Goal: Transaction & Acquisition: Purchase product/service

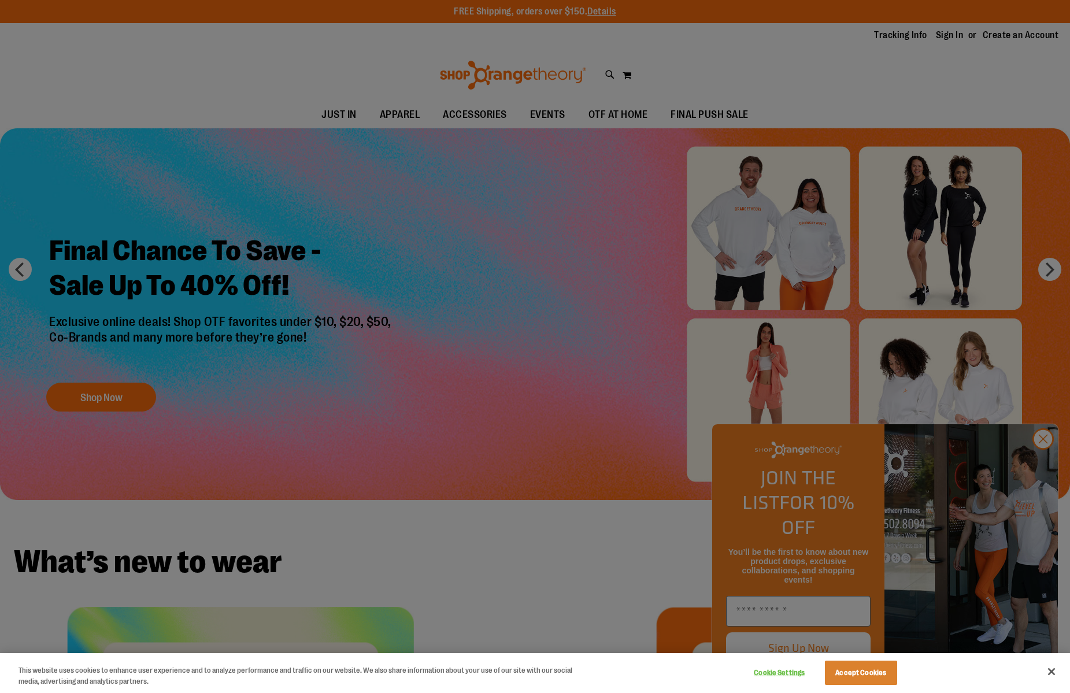
click at [576, 251] on div at bounding box center [535, 346] width 1070 height 693
click at [823, 410] on div at bounding box center [535, 346] width 1070 height 693
click at [823, 410] on button "Accept Cookies" at bounding box center [861, 673] width 72 height 24
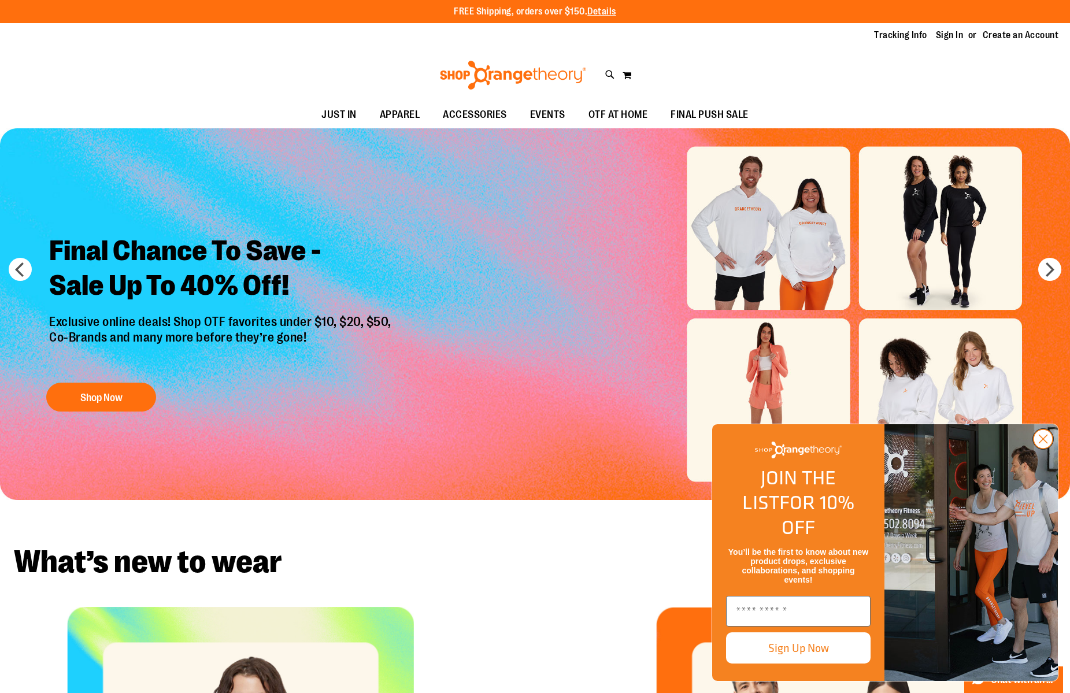
click at [823, 410] on circle "Close dialog" at bounding box center [1043, 439] width 19 height 19
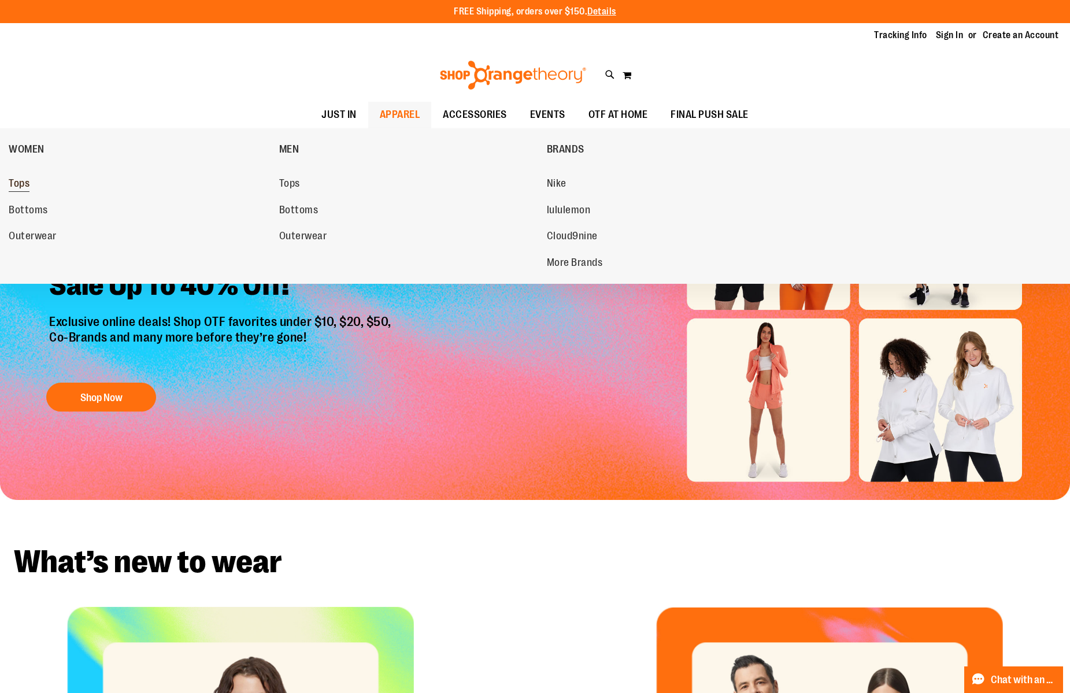
click at [21, 182] on span "Tops" at bounding box center [19, 184] width 21 height 14
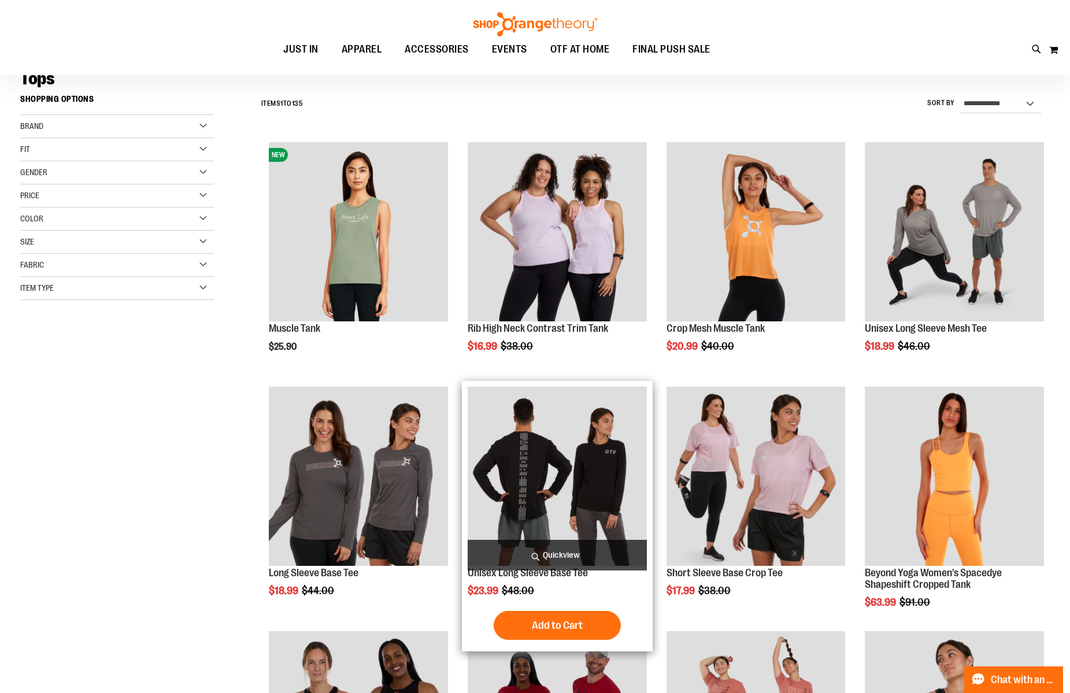
scroll to position [144, 0]
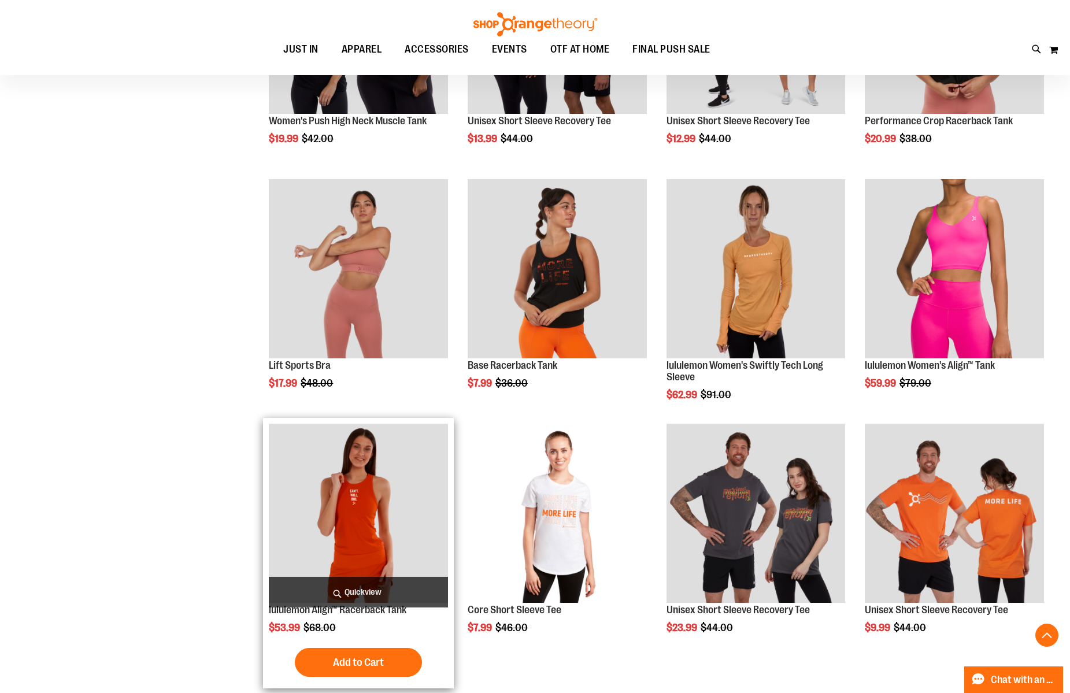
scroll to position [971, 0]
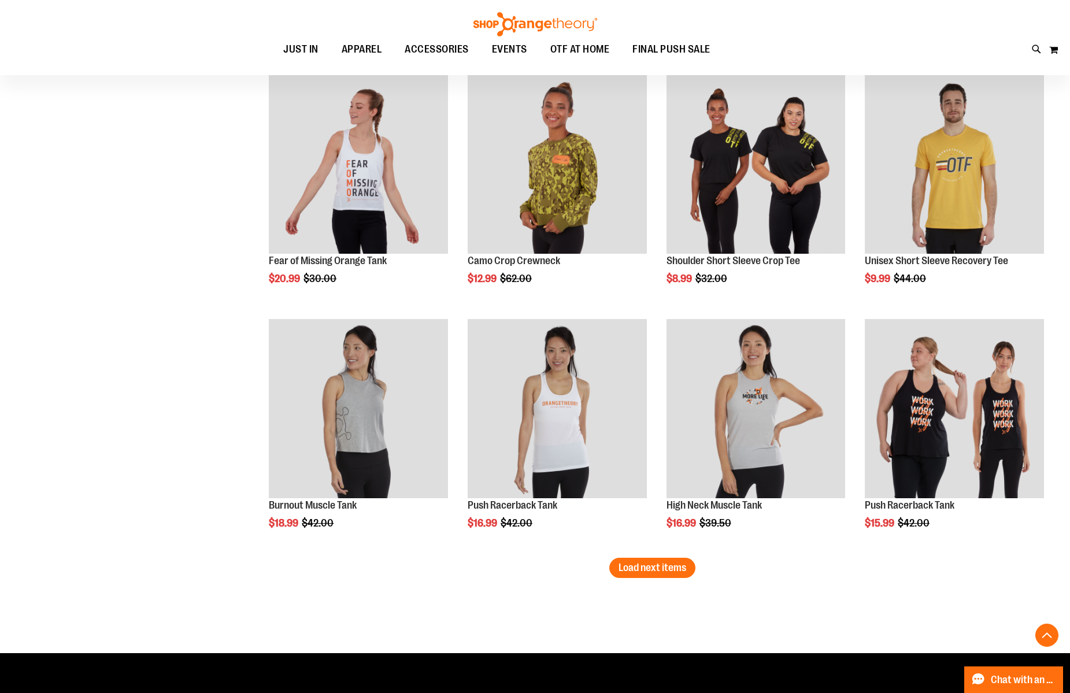
scroll to position [1966, 0]
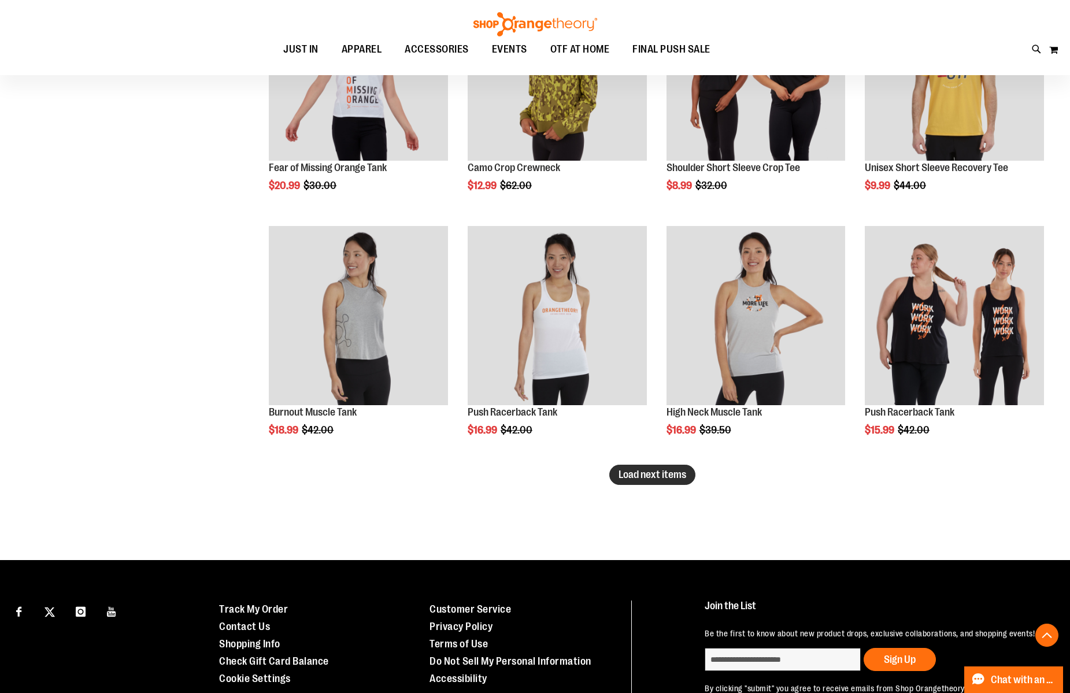
click at [650, 481] on button "Load next items" at bounding box center [652, 475] width 86 height 20
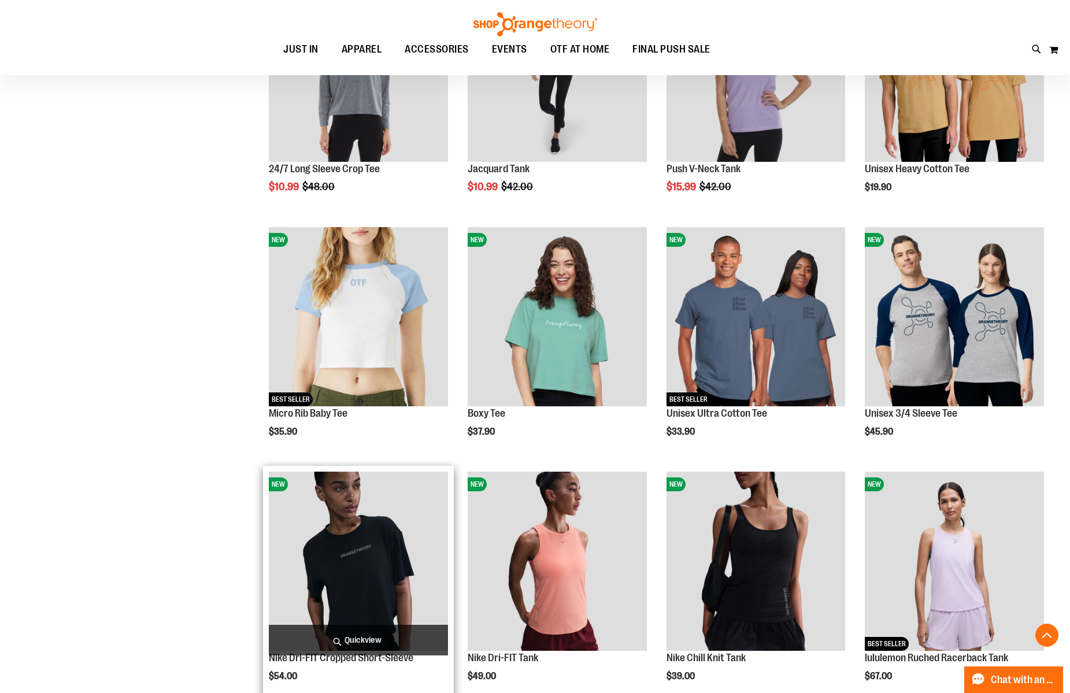
scroll to position [2528, 0]
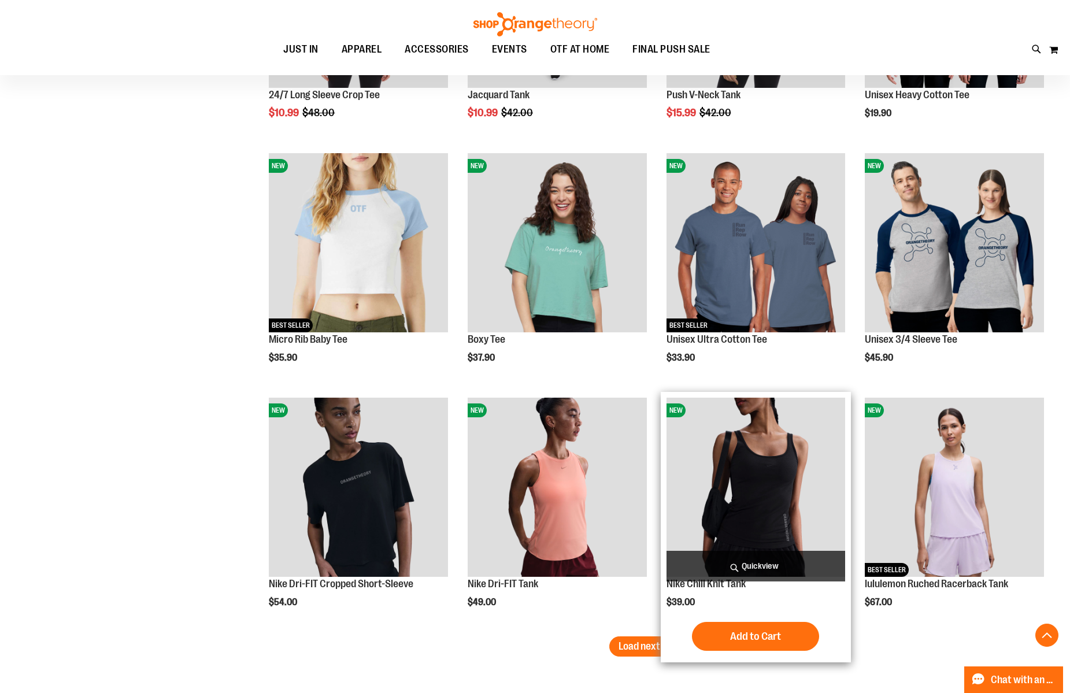
click at [764, 505] on img "product" at bounding box center [756, 487] width 179 height 179
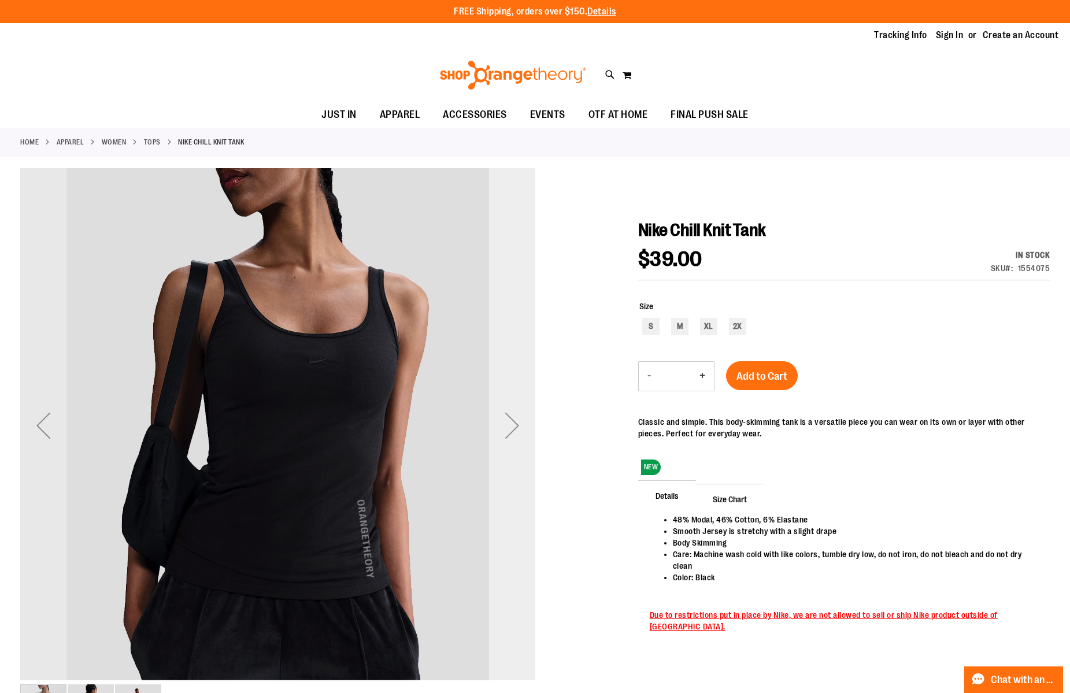
click at [511, 429] on div "Next" at bounding box center [512, 425] width 46 height 46
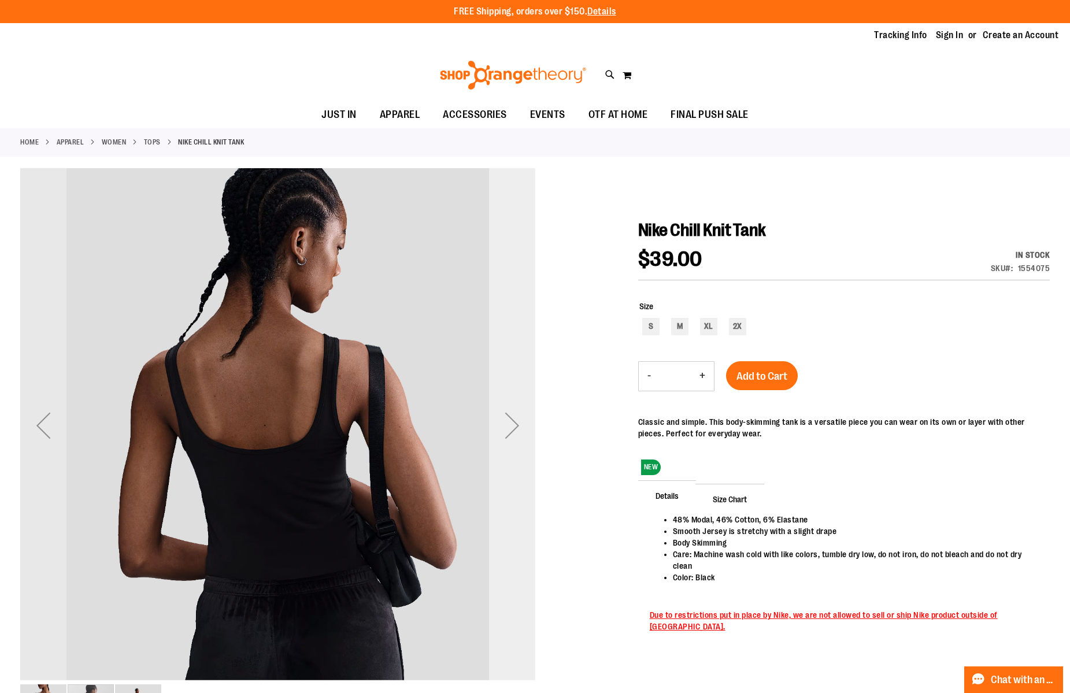
click at [511, 428] on div "Next" at bounding box center [512, 425] width 46 height 46
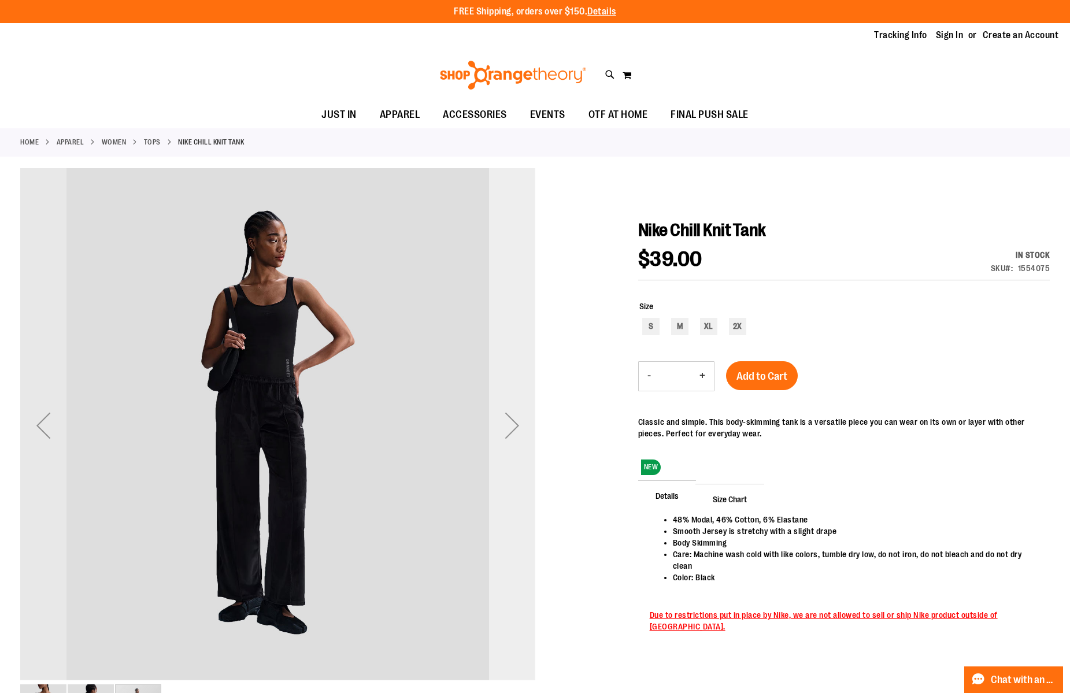
click at [511, 428] on div "Next" at bounding box center [512, 425] width 46 height 46
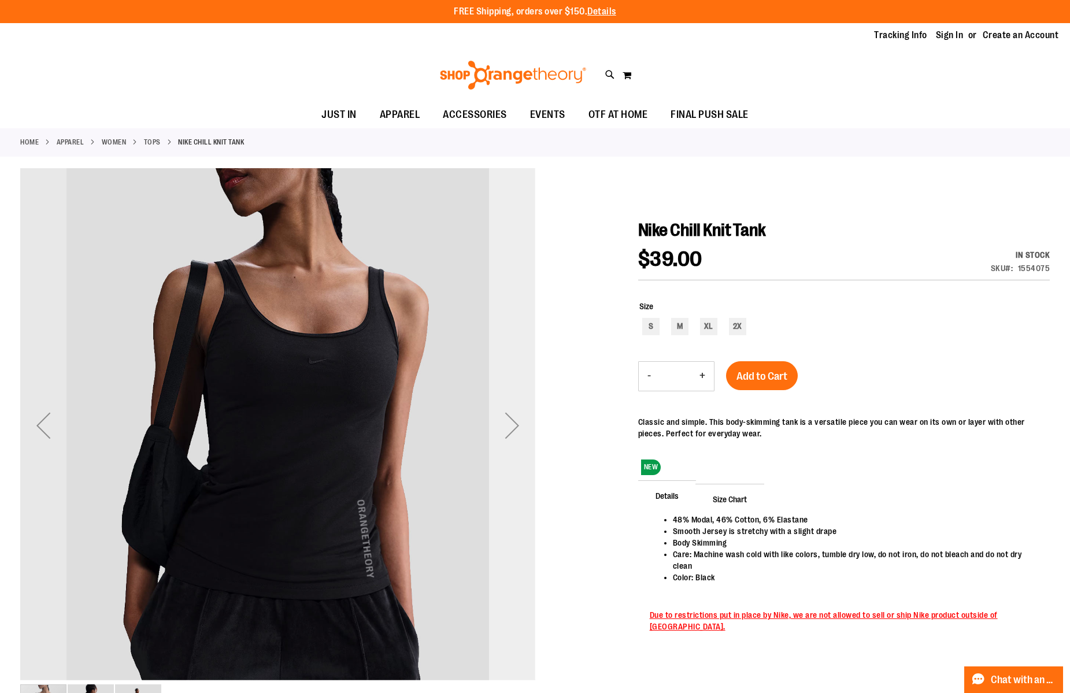
click at [511, 428] on div "Next" at bounding box center [512, 425] width 46 height 46
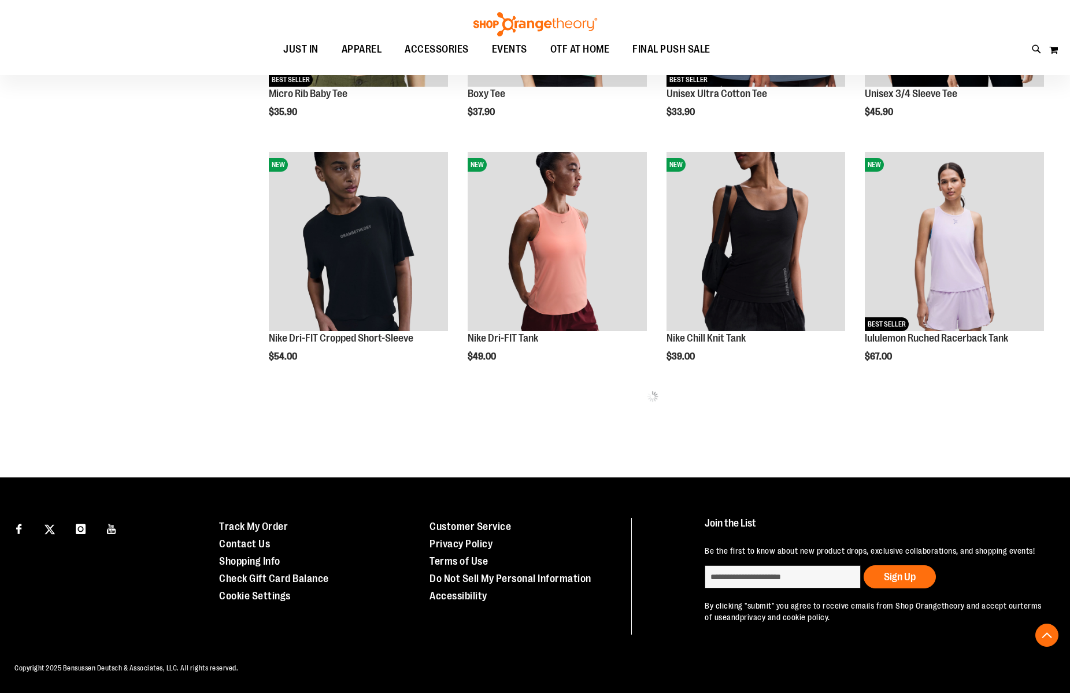
scroll to position [473, 0]
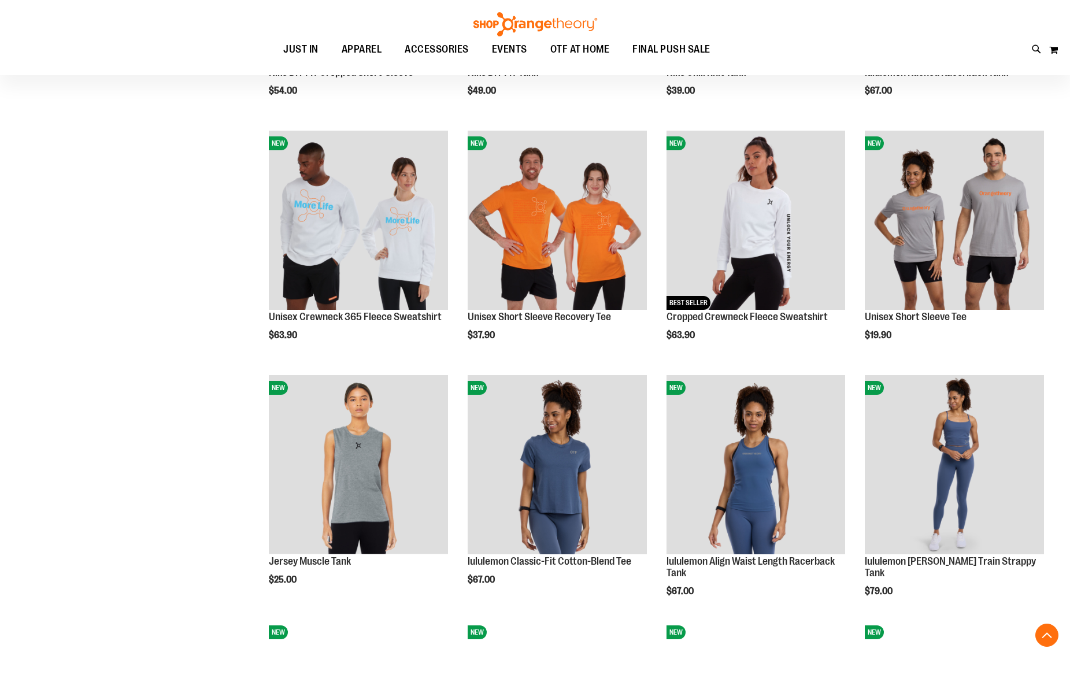
scroll to position [820, 0]
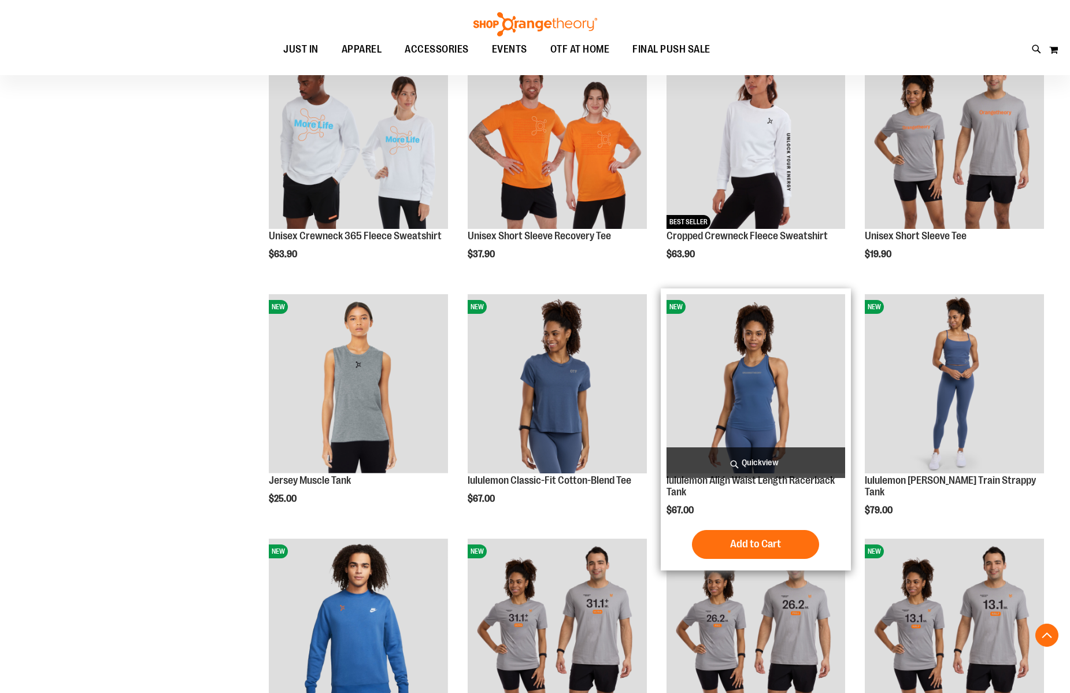
click at [764, 386] on img "product" at bounding box center [756, 383] width 179 height 179
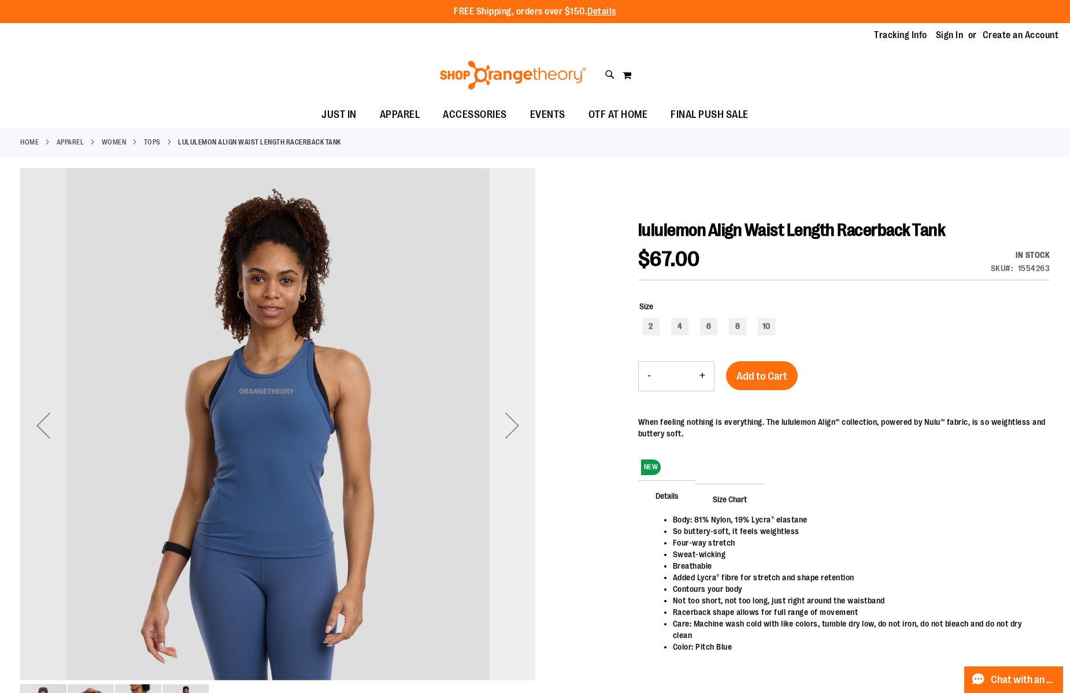
click at [511, 428] on div "Next" at bounding box center [512, 425] width 46 height 46
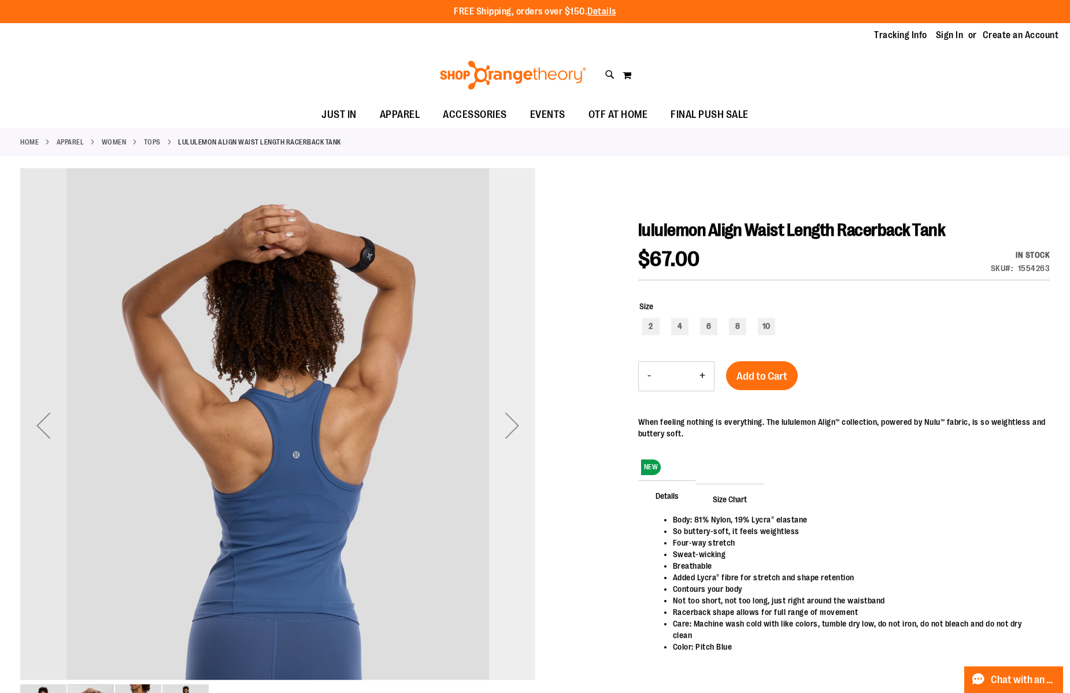
click at [511, 427] on div "Next" at bounding box center [512, 425] width 46 height 46
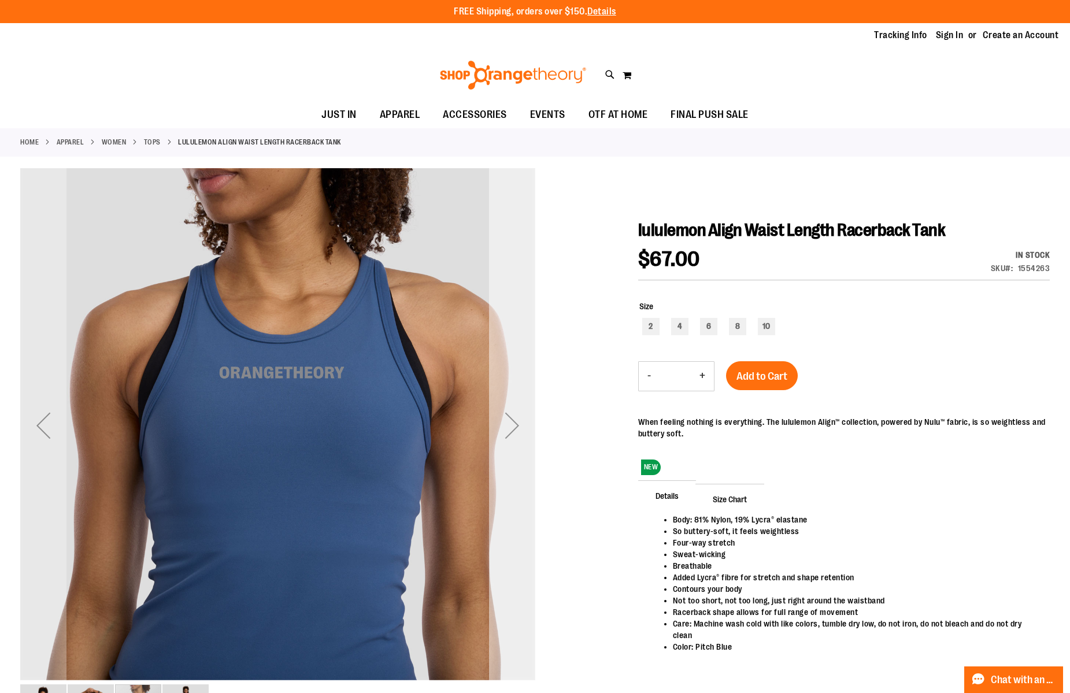
click at [512, 427] on div "Next" at bounding box center [512, 425] width 46 height 46
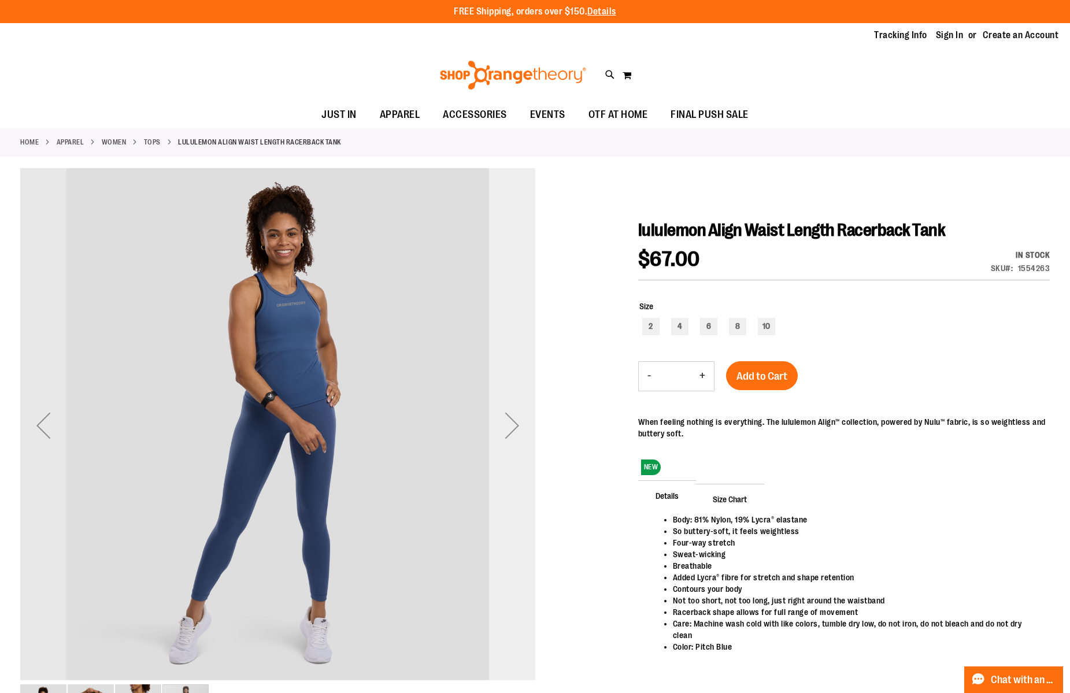
click at [512, 427] on div "Next" at bounding box center [512, 425] width 46 height 46
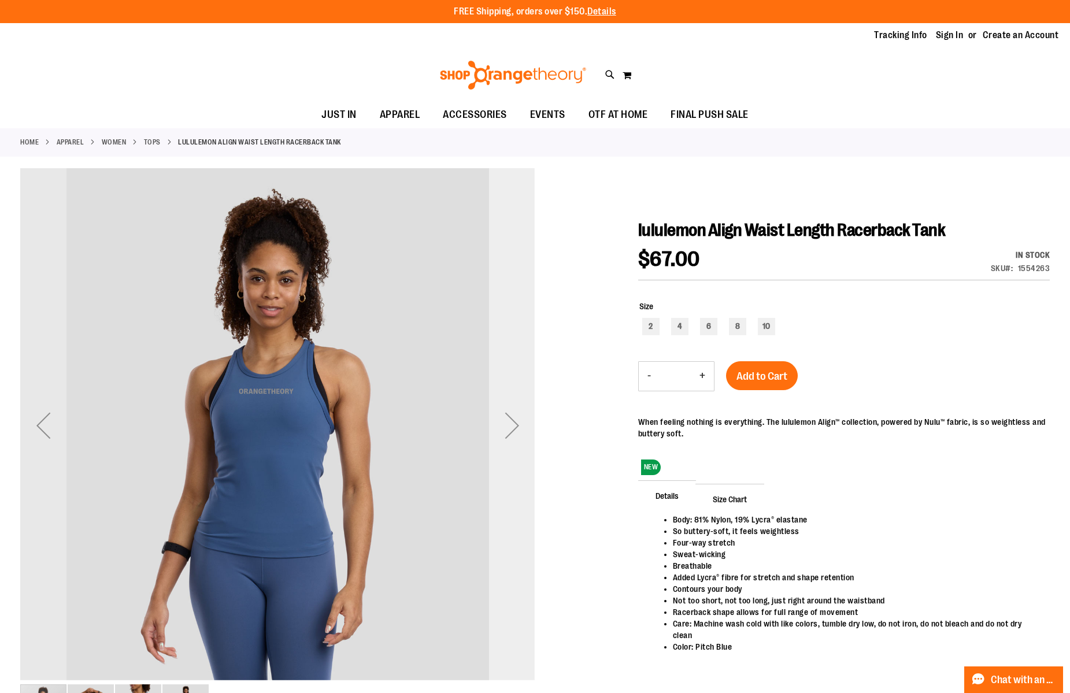
click at [512, 427] on div "Next" at bounding box center [512, 425] width 46 height 46
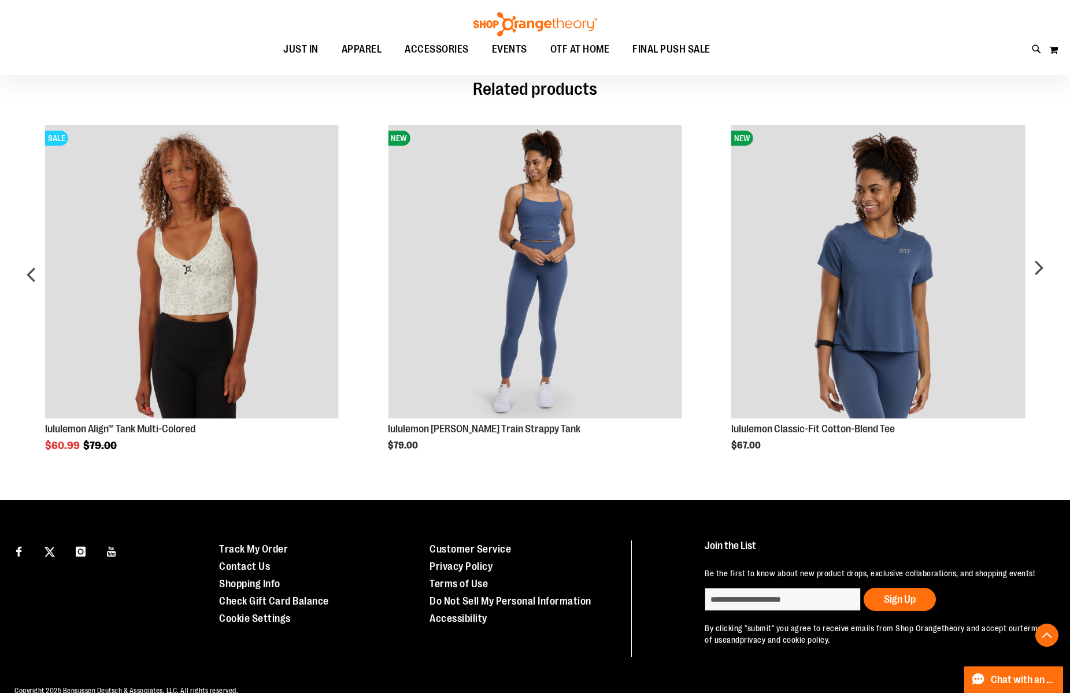
scroll to position [660, 0]
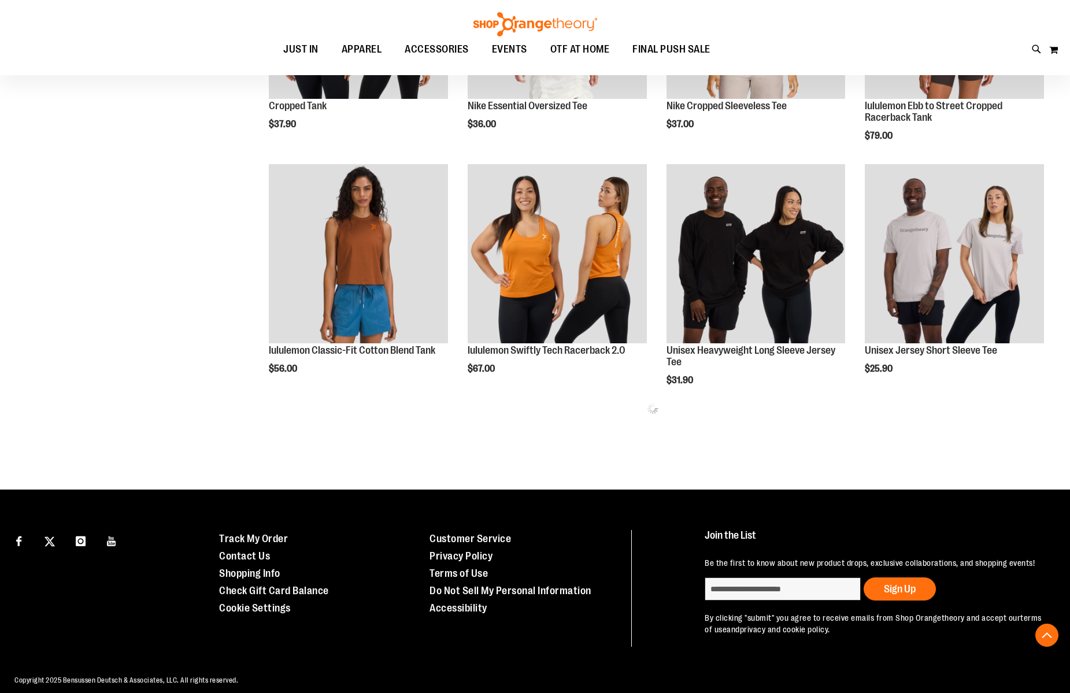
scroll to position [444, 0]
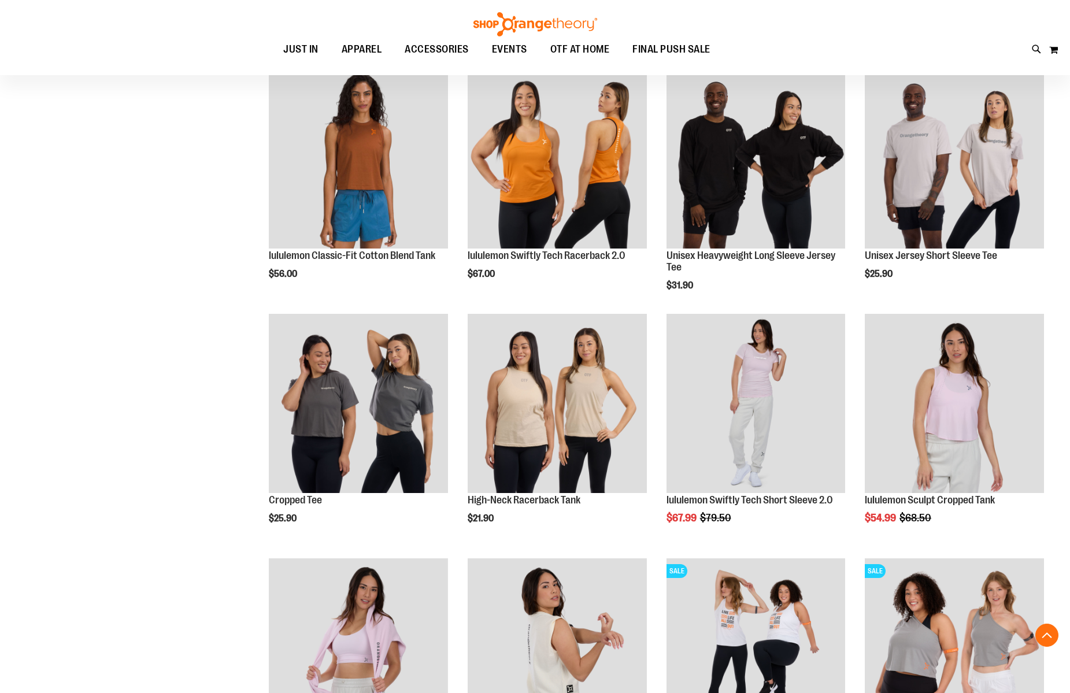
scroll to position [614, 0]
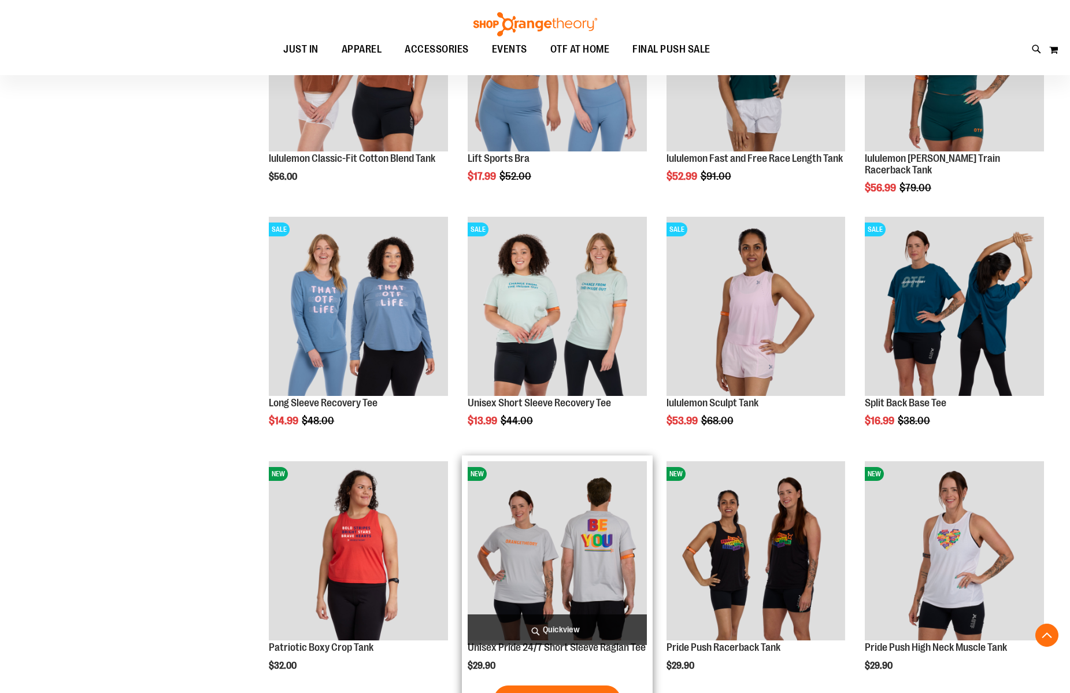
scroll to position [1360, 0]
